Goal: Check status

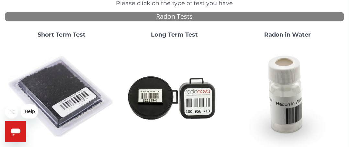
scroll to position [66, 0]
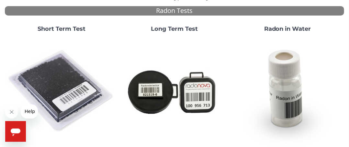
click at [53, 29] on strong "Short Term Test" at bounding box center [62, 28] width 48 height 7
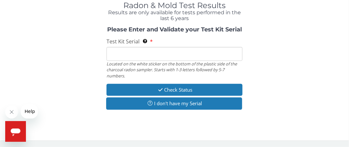
scroll to position [0, 0]
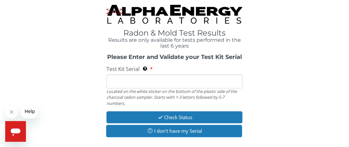
click at [112, 81] on input "Test Kit Serial Located on the white sticker on the bottom of the plastic side …" at bounding box center [175, 81] width 136 height 14
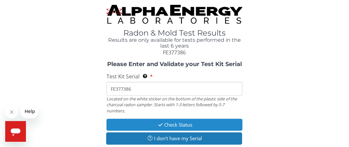
type input "FE377386"
click at [169, 125] on button "Check Status" at bounding box center [175, 125] width 136 height 12
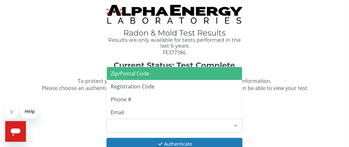
click at [235, 125] on div at bounding box center [235, 125] width 13 height 12
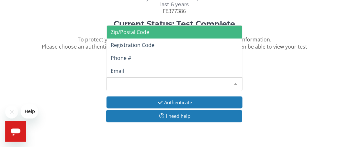
scroll to position [40, 0]
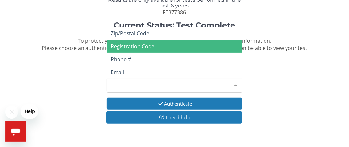
click at [149, 44] on span "Registration Code" at bounding box center [133, 46] width 44 height 7
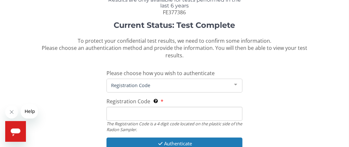
click at [113, 112] on input "Registration Code The Registration Code is a 4 digit code located on the plasti…" at bounding box center [175, 114] width 136 height 14
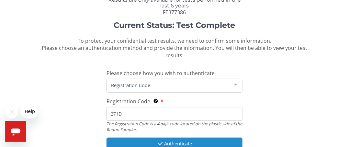
type input "271D"
click at [181, 142] on button "Authenticate" at bounding box center [175, 144] width 136 height 12
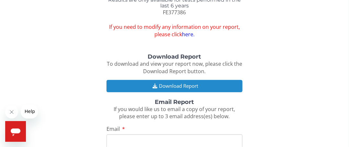
click at [168, 85] on button "Download Report" at bounding box center [175, 86] width 136 height 12
